Goal: Task Accomplishment & Management: Complete application form

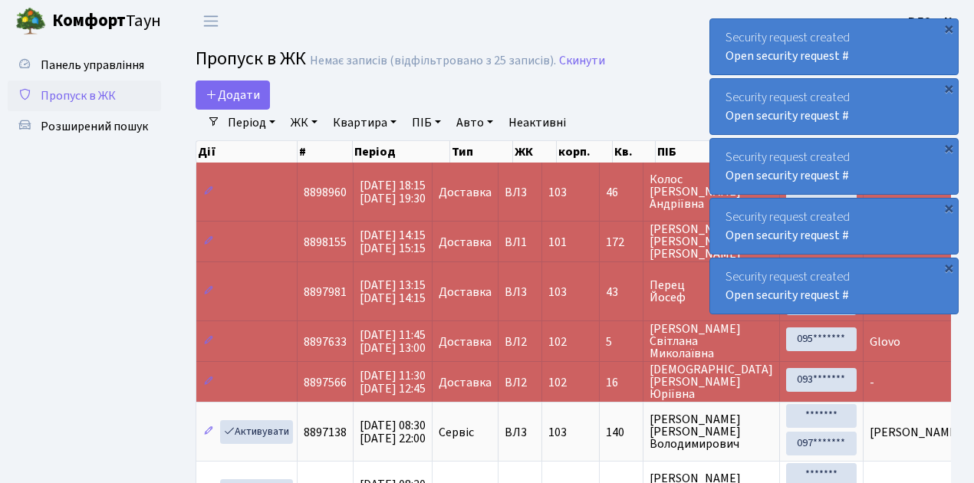
select select "25"
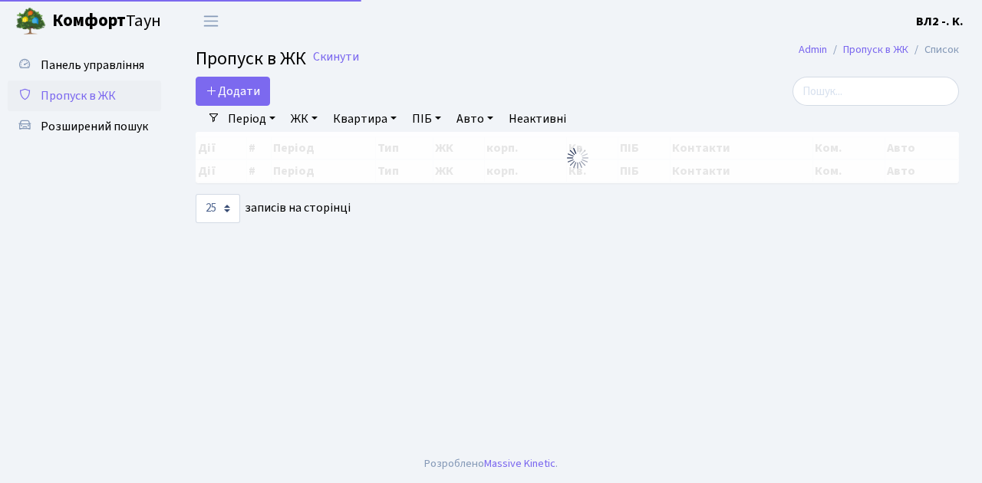
select select "25"
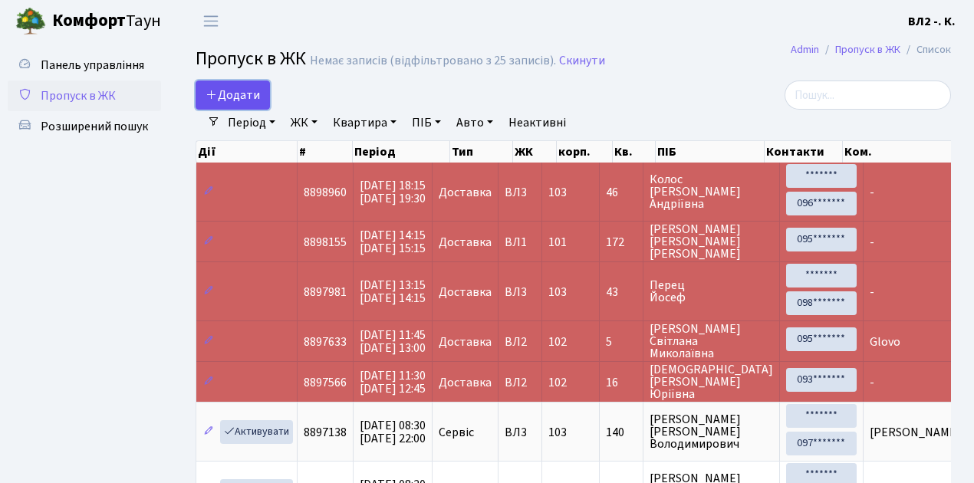
click at [263, 100] on link "Додати" at bounding box center [233, 95] width 74 height 29
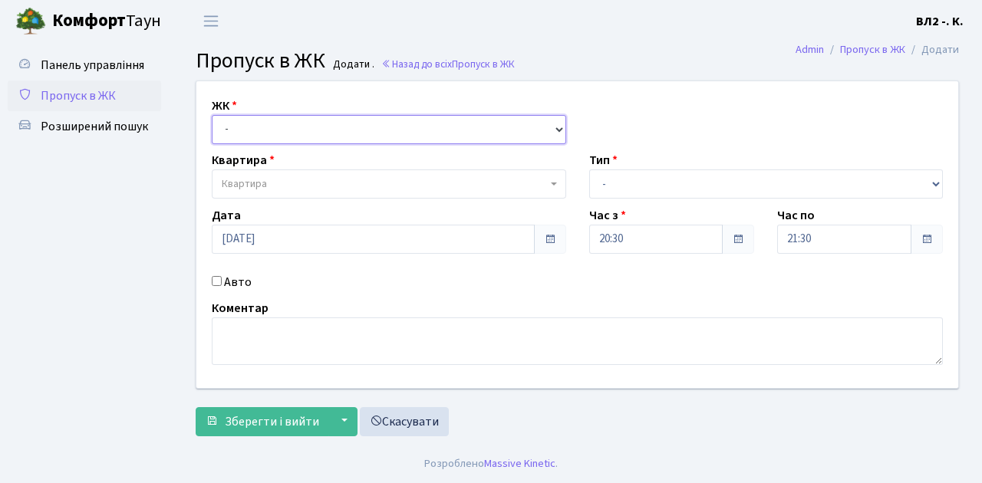
click at [557, 126] on select "- ВЛ1, Ужгородський пров., 4/1 ВЛ2, Голосіївський просп., 76 ВЛ3, пр.Голосіївсь…" at bounding box center [389, 129] width 354 height 29
select select "317"
click at [212, 115] on select "- ВЛ1, Ужгородський пров., 4/1 ВЛ2, Голосіївський просп., 76 ВЛ3, пр.Голосіївсь…" at bounding box center [389, 129] width 354 height 29
select select
click at [554, 183] on b at bounding box center [554, 184] width 6 height 3
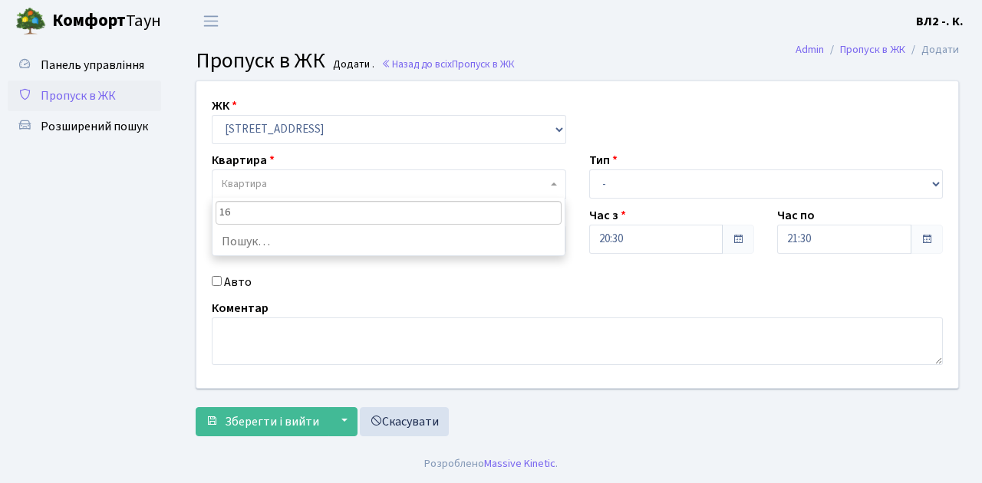
type input "163"
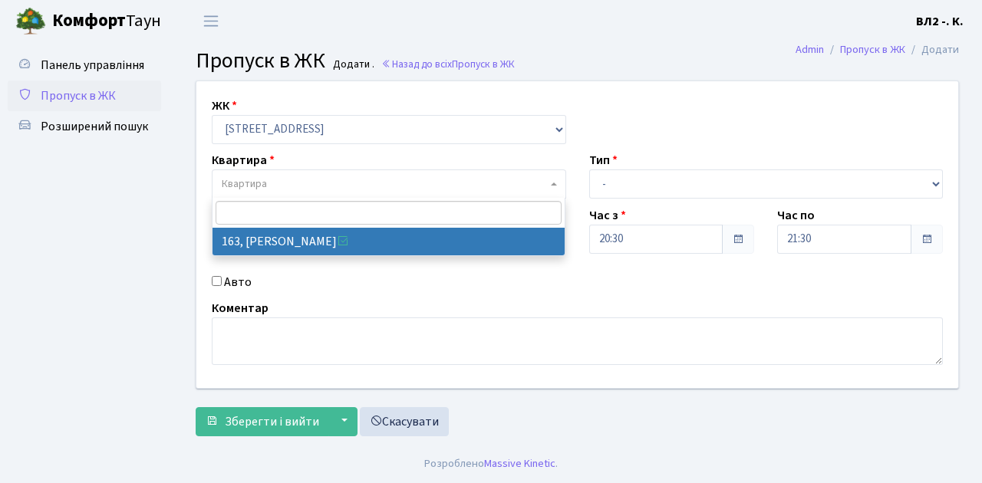
select select "38425"
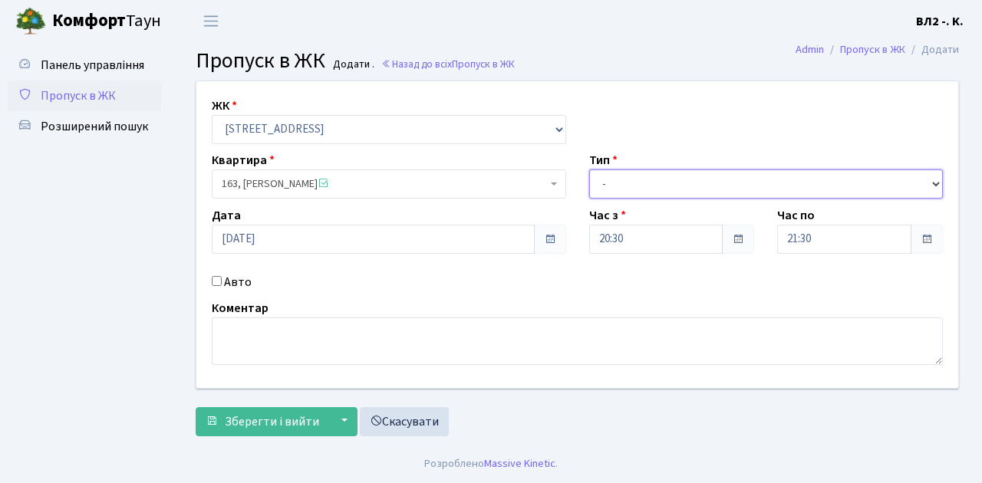
click at [933, 180] on select "- Доставка Таксі Гості Сервіс" at bounding box center [766, 184] width 354 height 29
select select "1"
click at [589, 170] on select "- Доставка Таксі Гості Сервіс" at bounding box center [766, 184] width 354 height 29
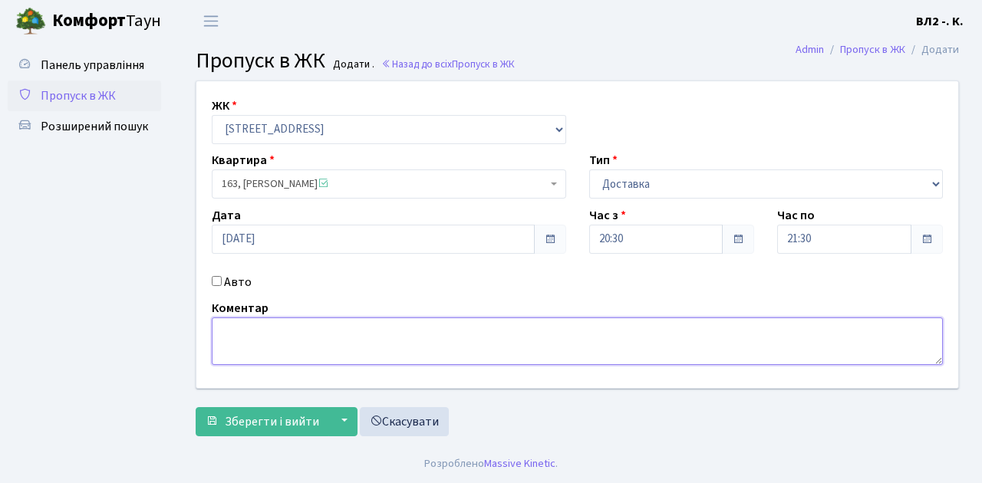
click at [217, 335] on textarea at bounding box center [577, 342] width 731 height 48
type textarea "Glovo 20-35"
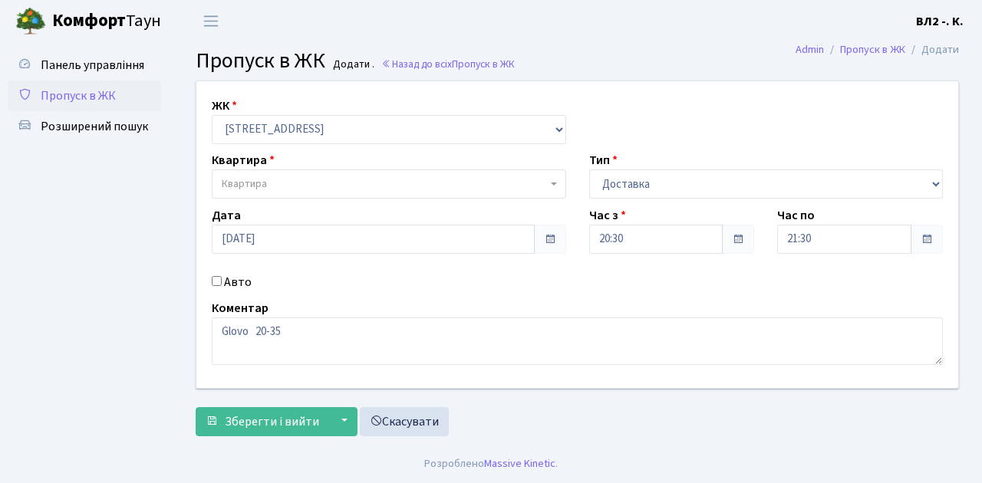
select select "317"
select select "1"
click at [552, 181] on span "Квартира" at bounding box center [389, 184] width 354 height 29
type input "163"
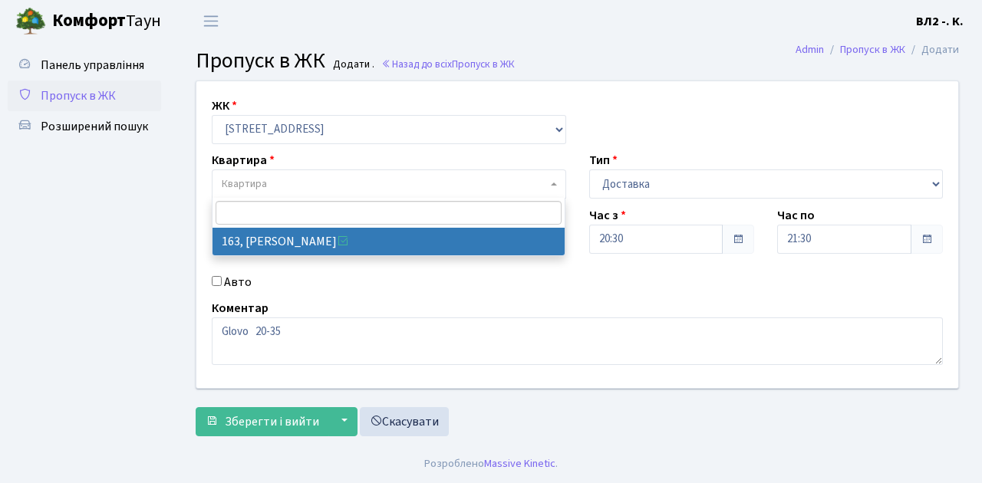
select select "38425"
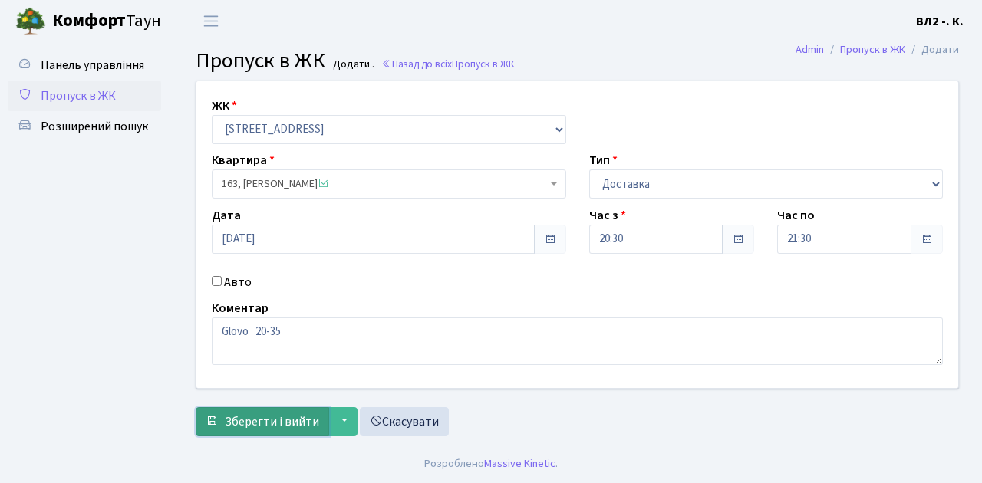
click at [230, 425] on span "Зберегти і вийти" at bounding box center [272, 421] width 94 height 17
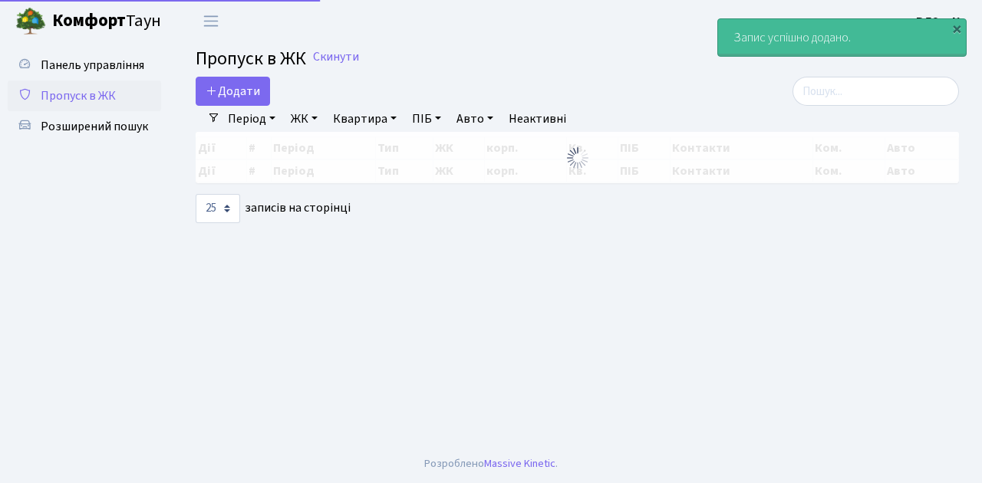
select select "25"
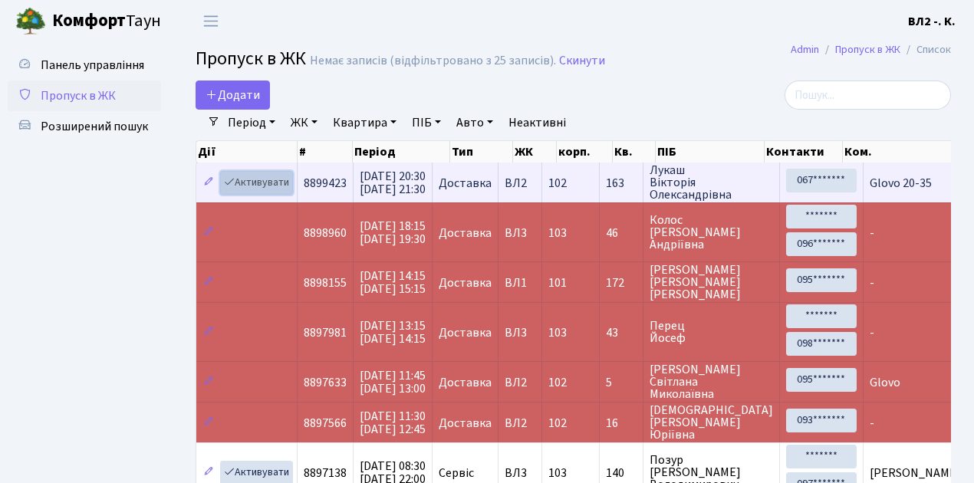
click at [285, 190] on link "Активувати" at bounding box center [256, 183] width 73 height 24
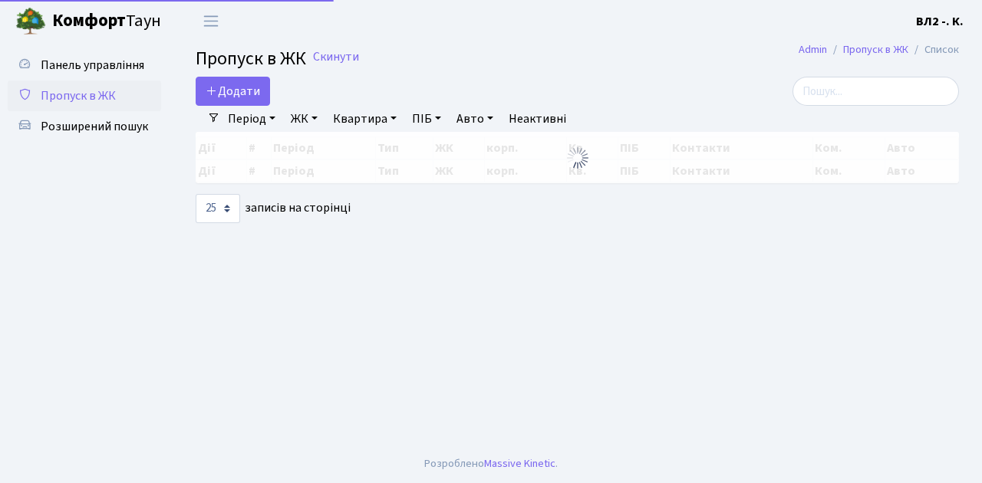
select select "25"
